Goal: Navigation & Orientation: Find specific page/section

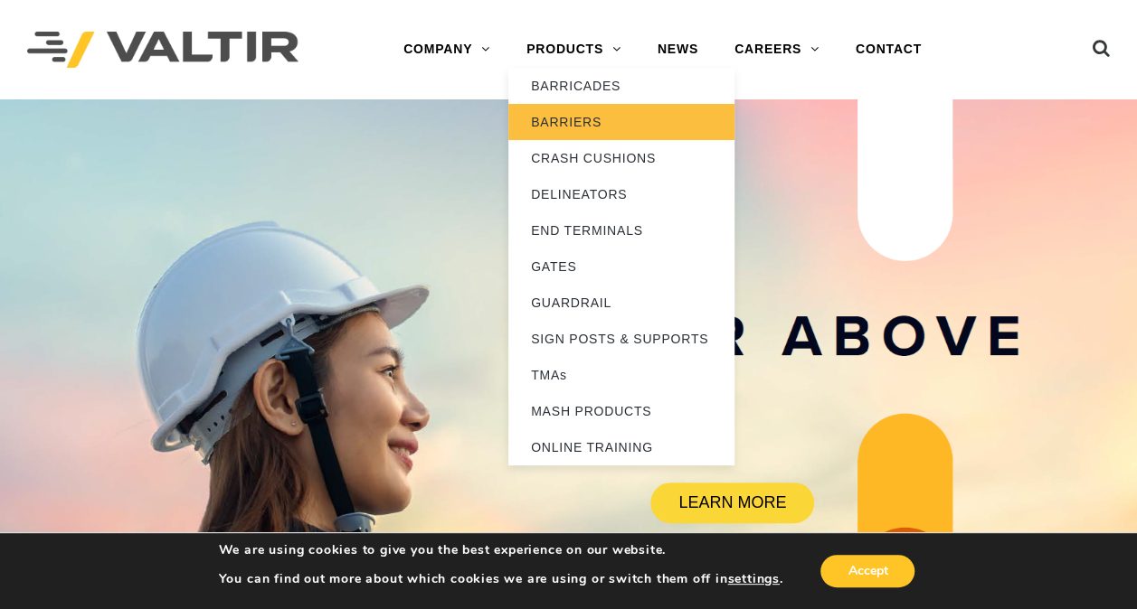
click at [587, 123] on link "BARRIERS" at bounding box center [621, 122] width 226 height 36
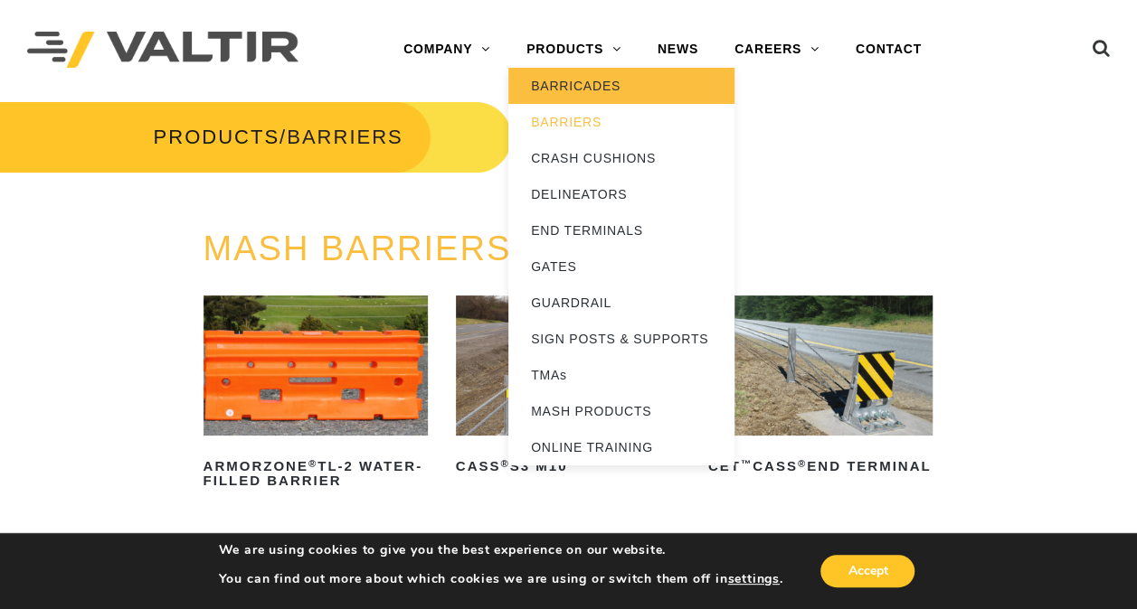
click at [600, 79] on link "BARRICADES" at bounding box center [621, 86] width 226 height 36
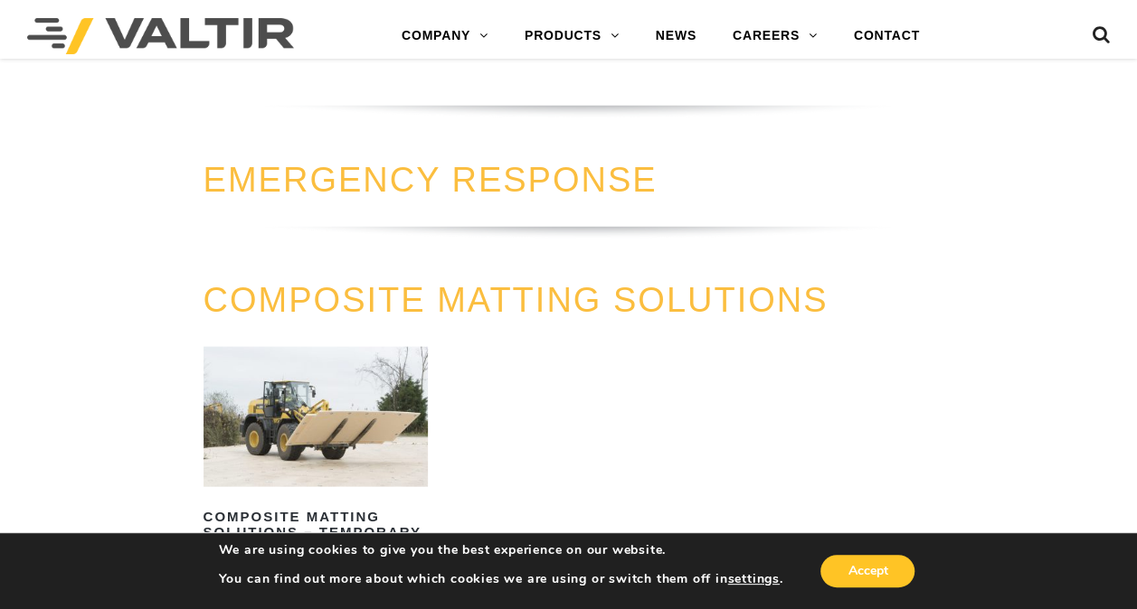
scroll to position [1718, 0]
